Goal: Check status

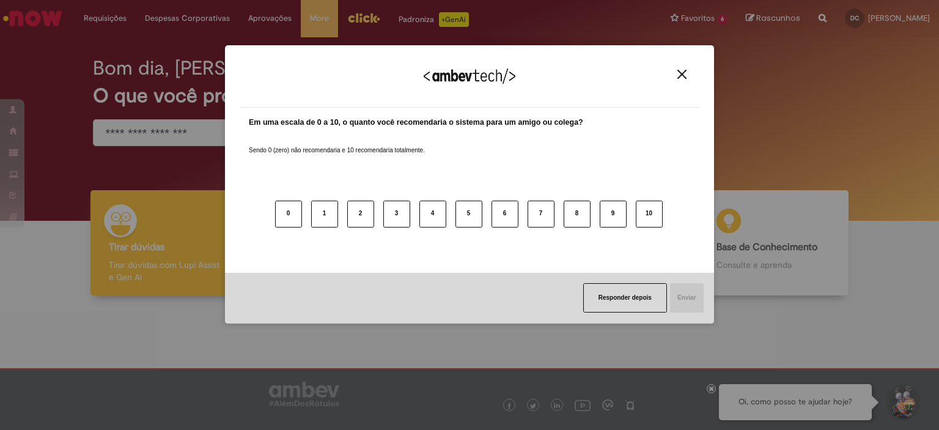
click at [680, 77] on img "Close" at bounding box center [681, 74] width 9 height 9
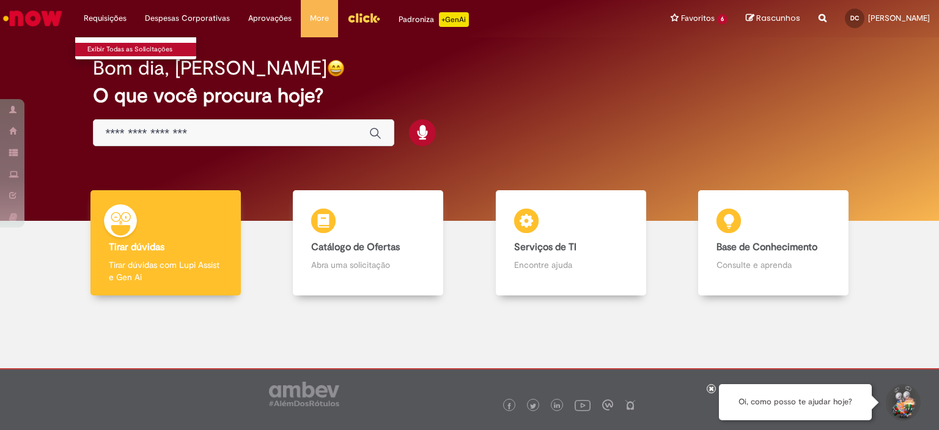
click at [122, 46] on link "Exibir Todas as Solicitações" at bounding box center [142, 49] width 135 height 13
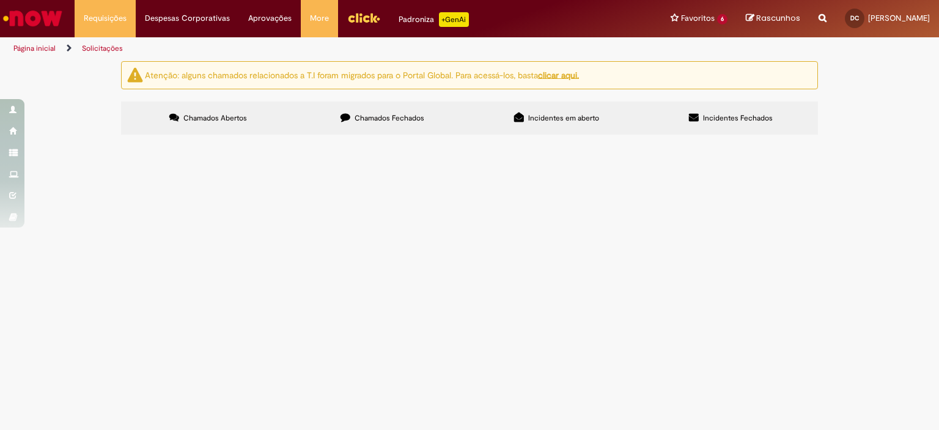
click at [418, 114] on span "Chamados Fechados" at bounding box center [390, 118] width 70 height 10
click at [0, 0] on link at bounding box center [0, 0] width 0 height 0
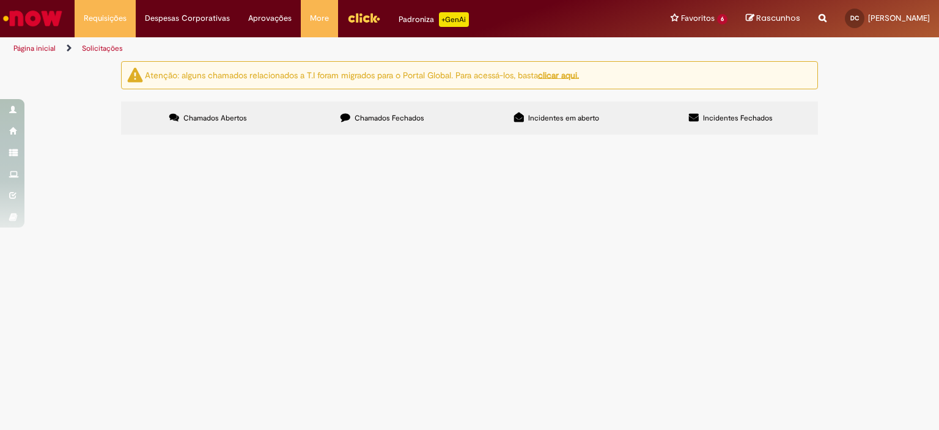
click at [0, 0] on span "Serviço de Manutenção de Mesas" at bounding box center [0, 0] width 0 height 0
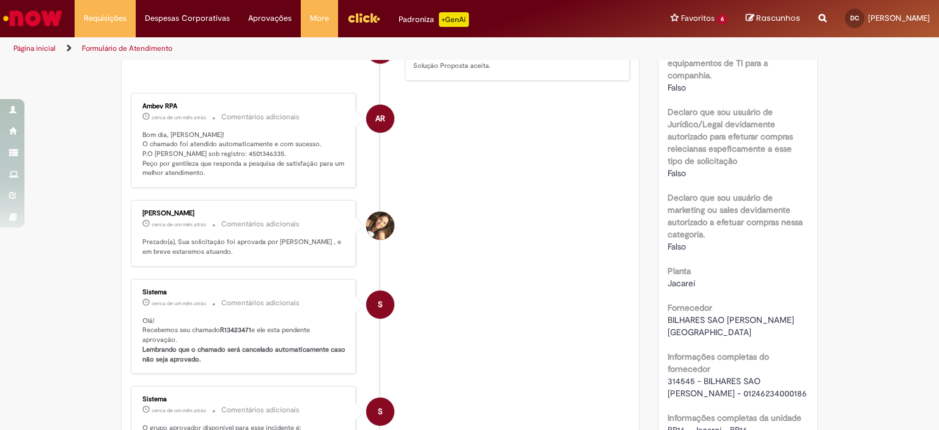
scroll to position [865, 0]
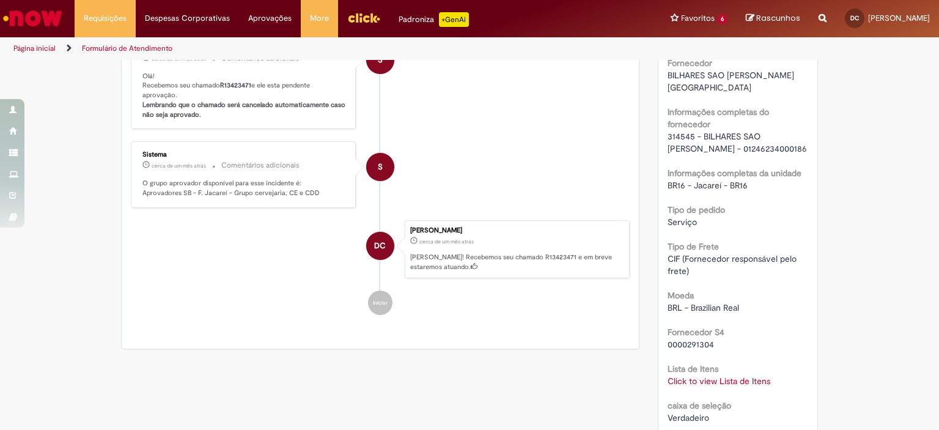
click at [763, 375] on link "Click to view Lista de Itens" at bounding box center [719, 380] width 103 height 11
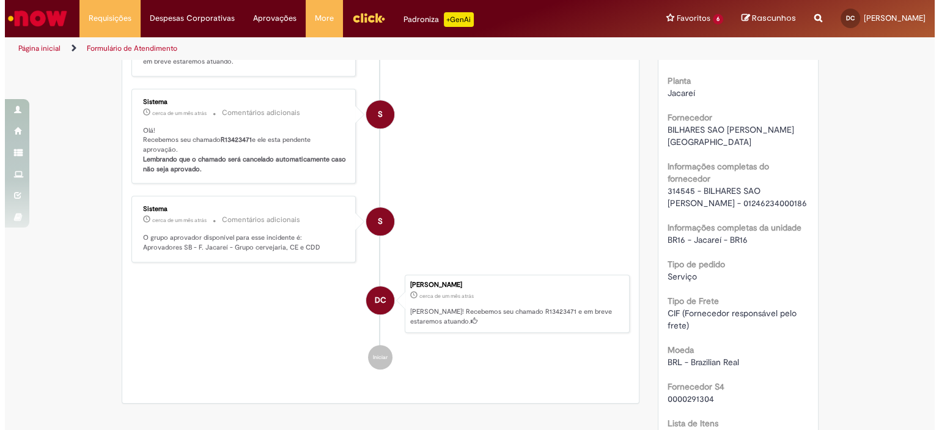
scroll to position [880, 0]
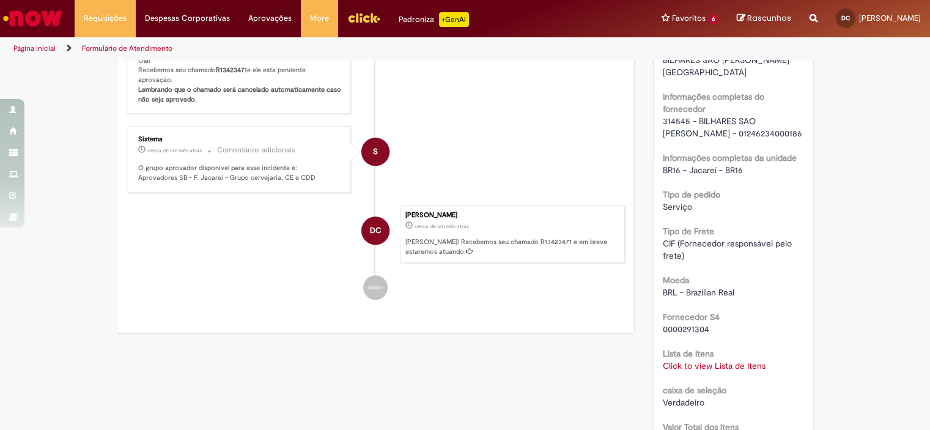
click at [729, 360] on link "Click to view Lista de Itens" at bounding box center [714, 365] width 103 height 11
click at [751, 360] on link "Click to view Lista de Itens" at bounding box center [719, 365] width 103 height 11
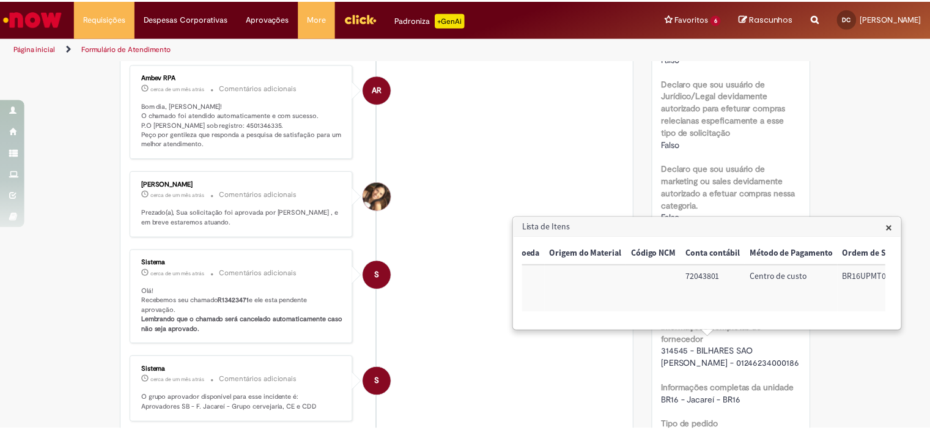
scroll to position [0, 504]
